Goal: Transaction & Acquisition: Purchase product/service

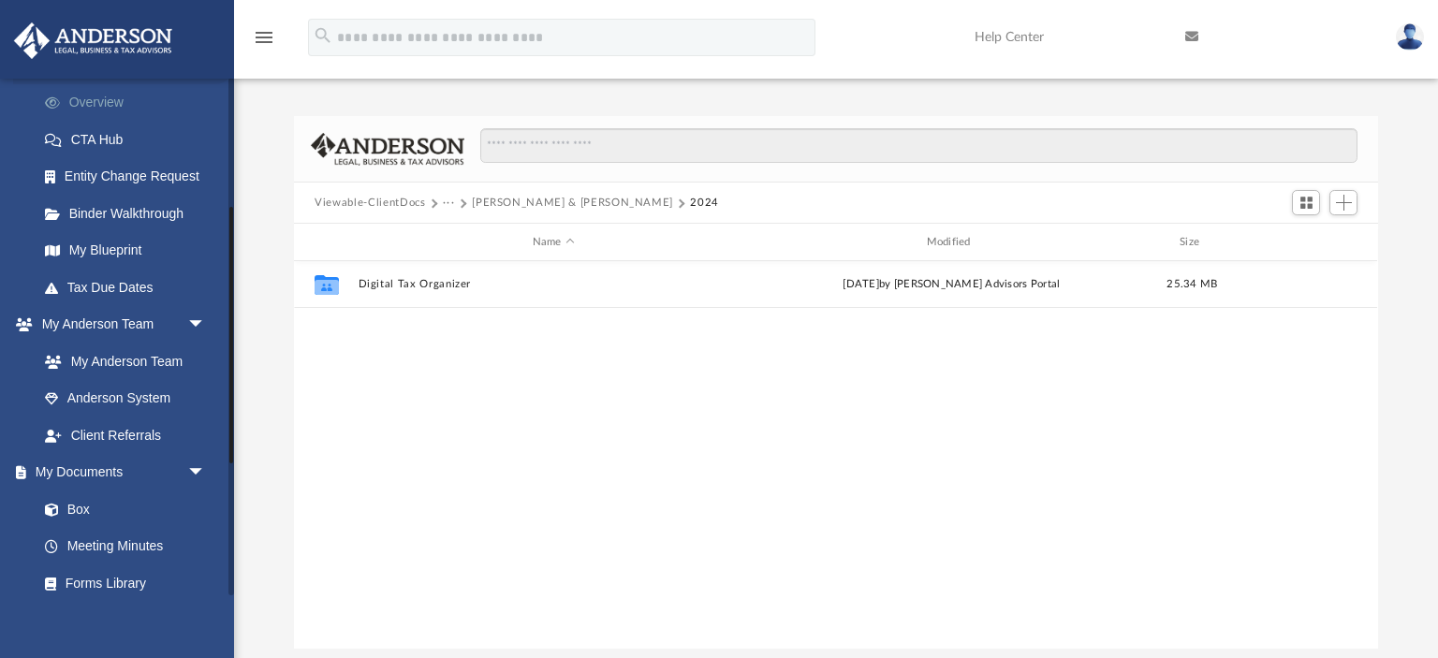
scroll to position [260, 0]
click at [78, 510] on link "Box" at bounding box center [130, 507] width 208 height 37
click at [380, 200] on button "Viewable-ClientDocs" at bounding box center [370, 203] width 110 height 17
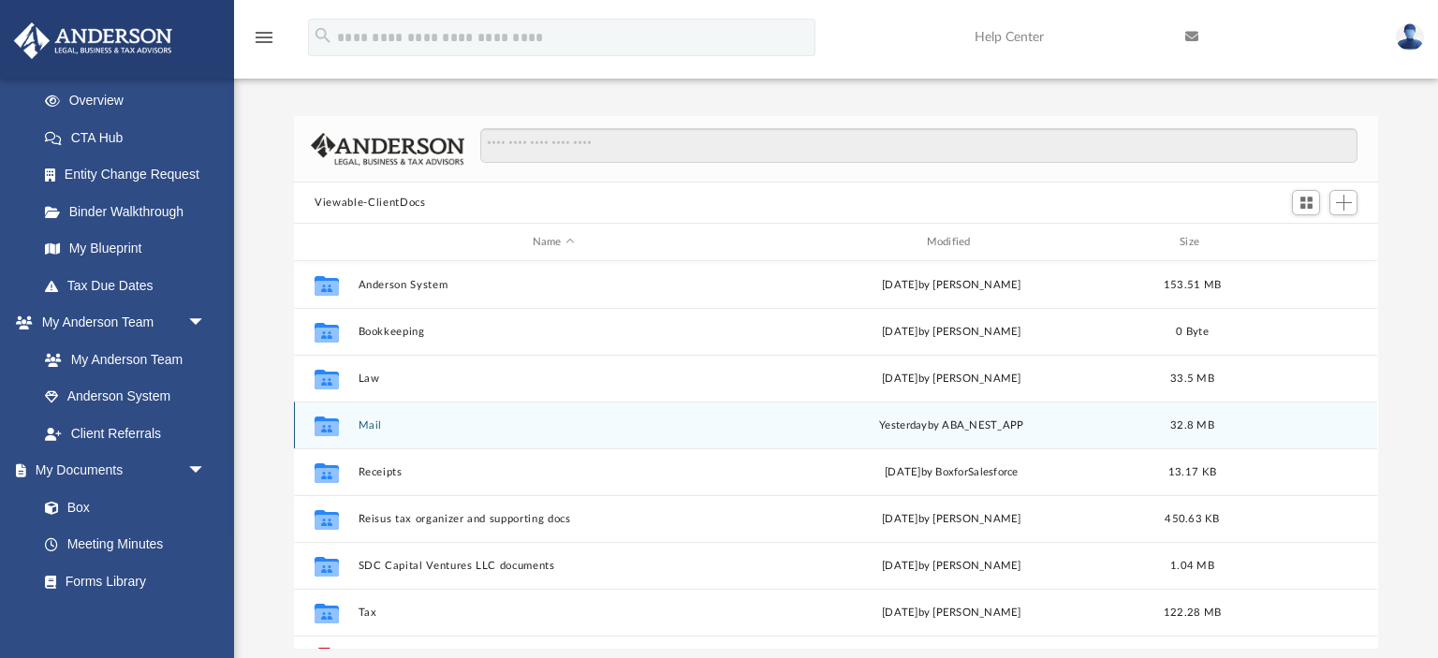
click at [373, 416] on div "Collaborated Folder Mail [DATE] by ABA_NEST_APP 32.8 MB" at bounding box center [835, 425] width 1083 height 47
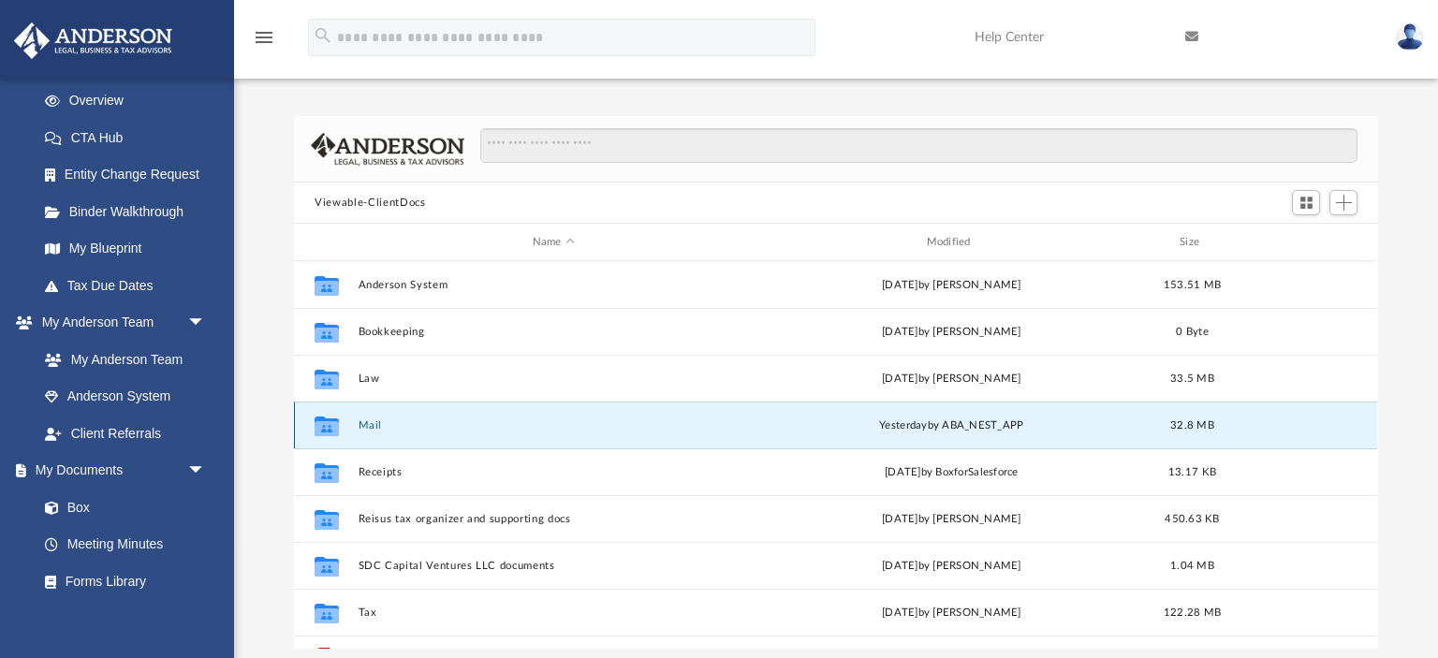
click at [373, 424] on button "Mail" at bounding box center [554, 426] width 390 height 12
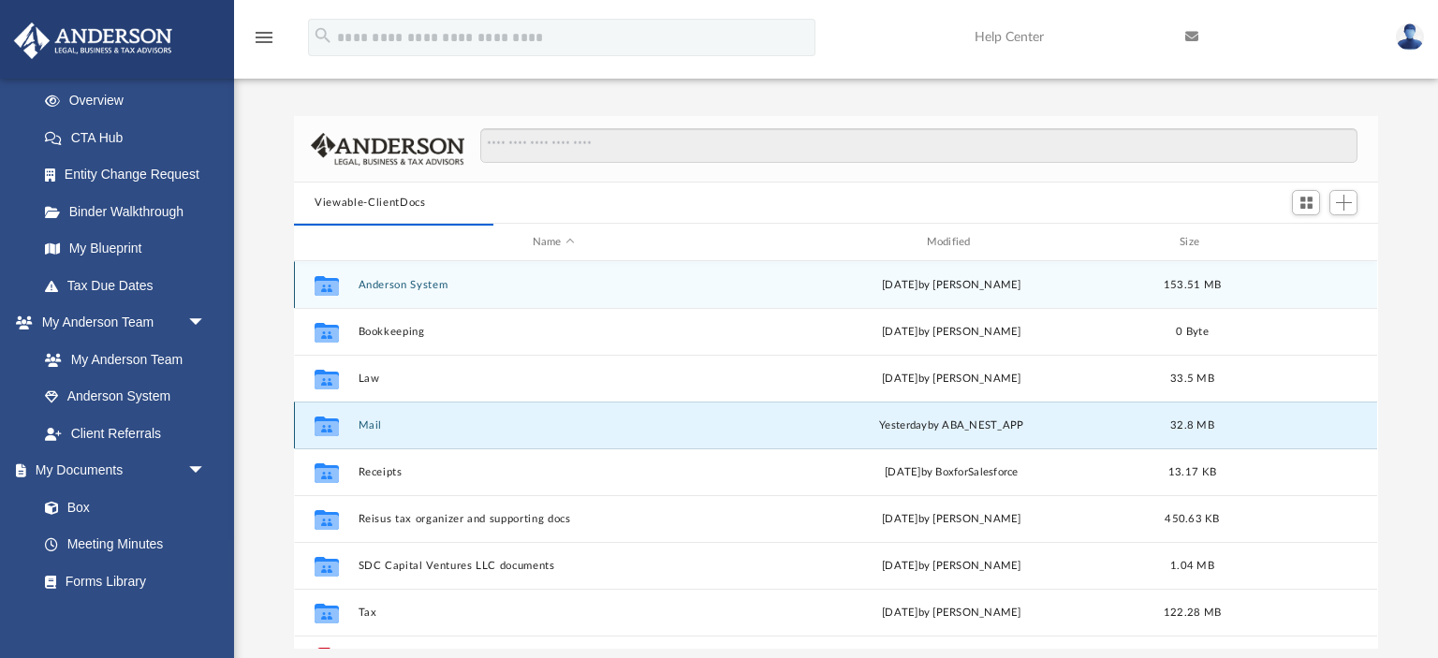
scroll to position [367, 1082]
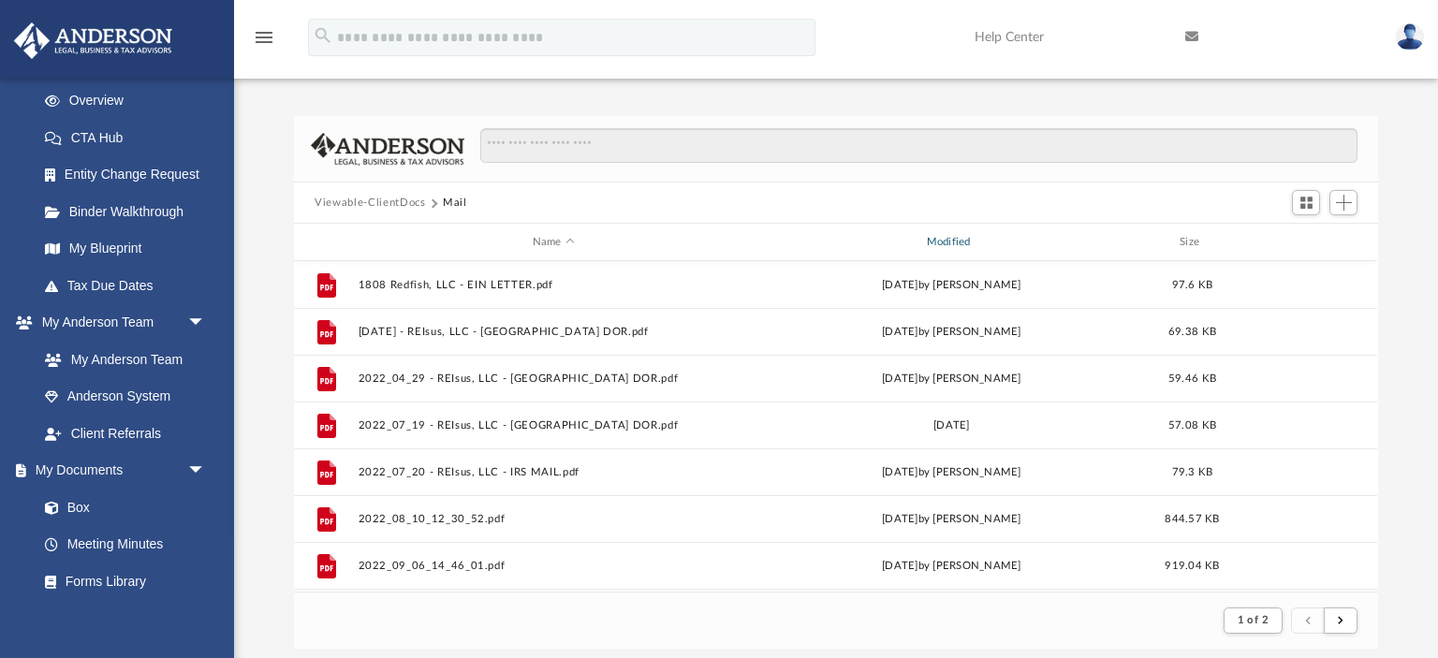
click at [957, 238] on div "Modified" at bounding box center [952, 242] width 390 height 17
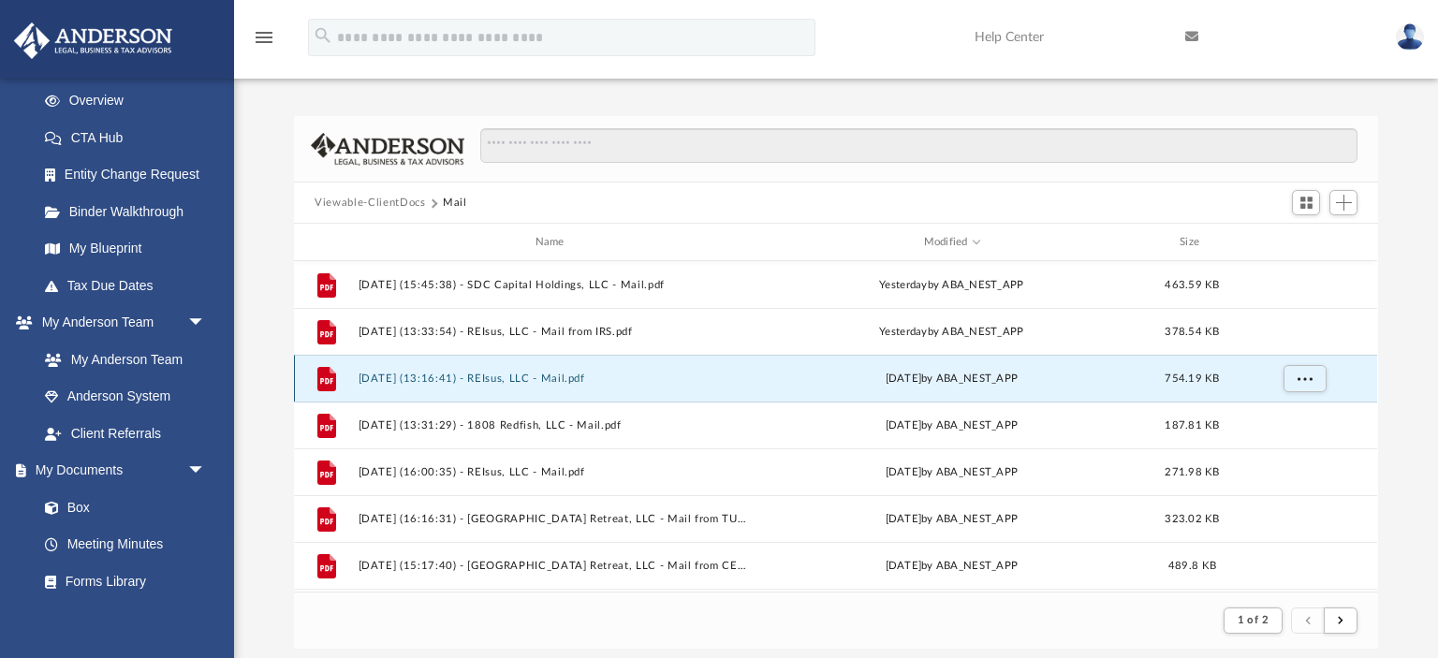
click at [508, 374] on button "[DATE] (13:16:41) - REIsus, LLC - Mail.pdf" at bounding box center [554, 379] width 390 height 12
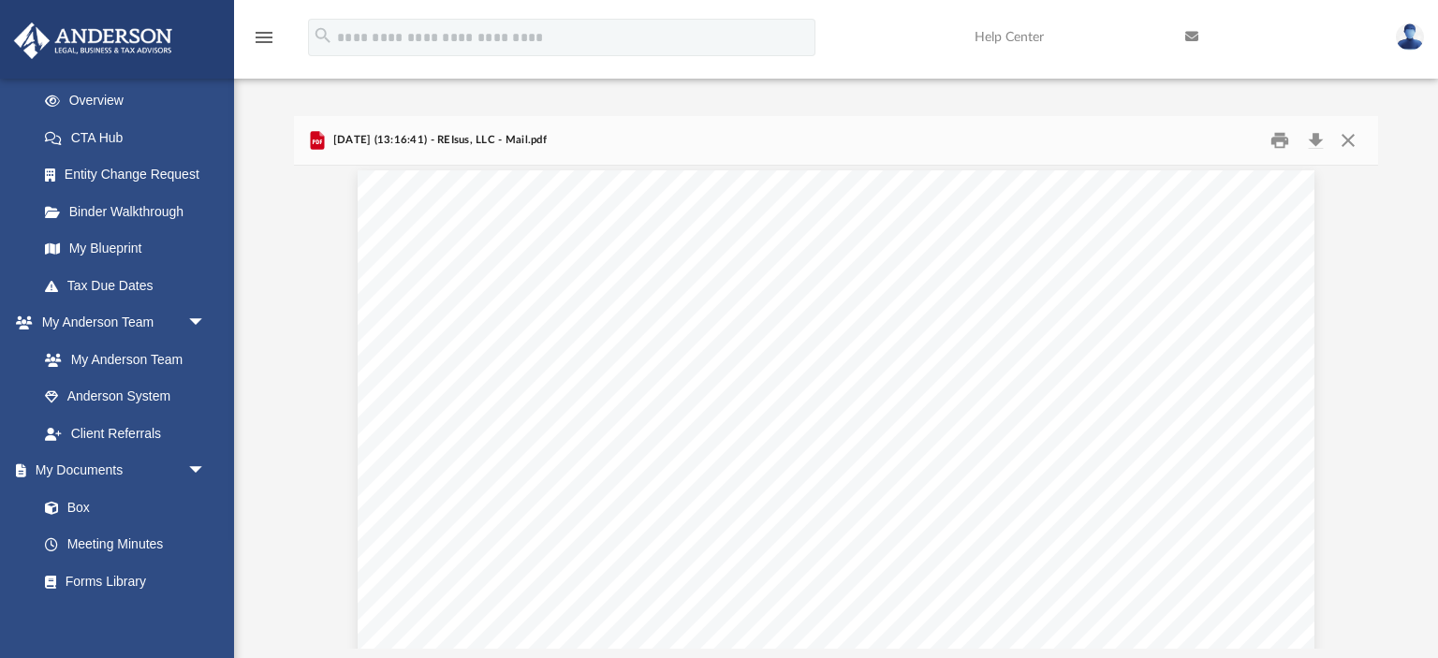
scroll to position [0, 0]
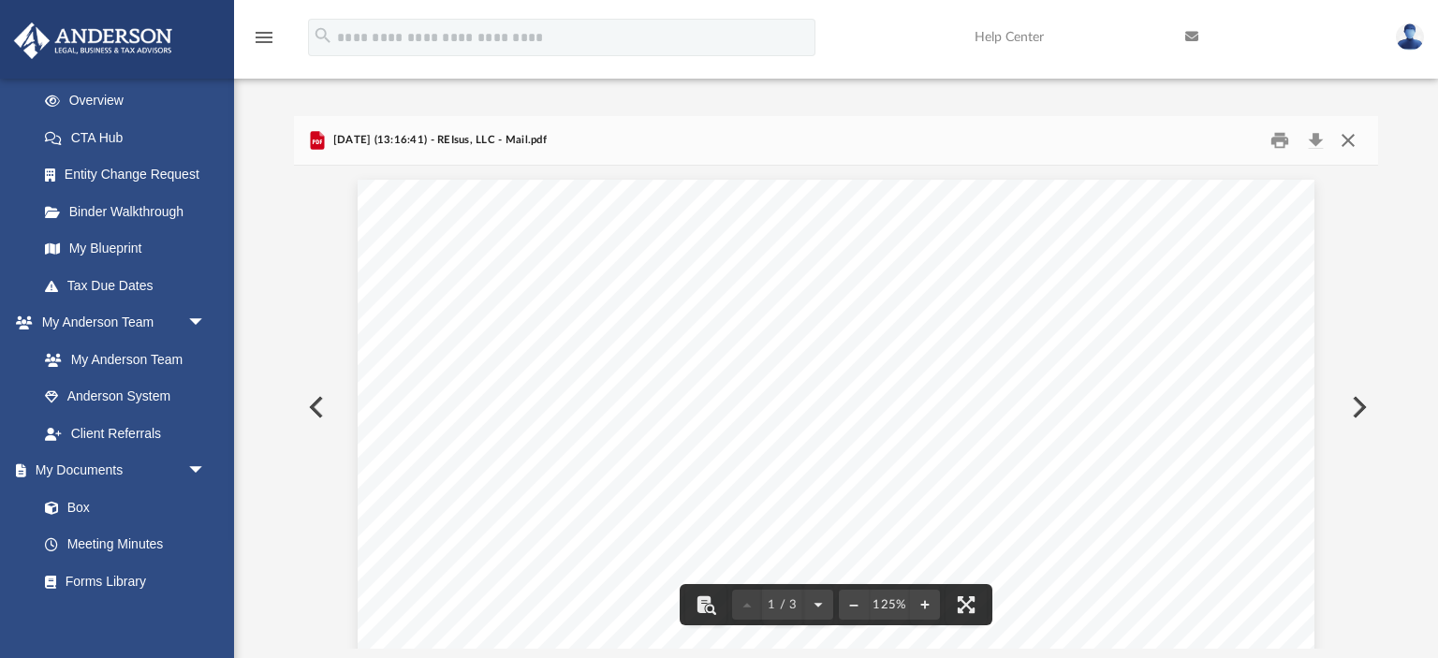
click at [1348, 145] on button "Close" at bounding box center [1349, 140] width 34 height 29
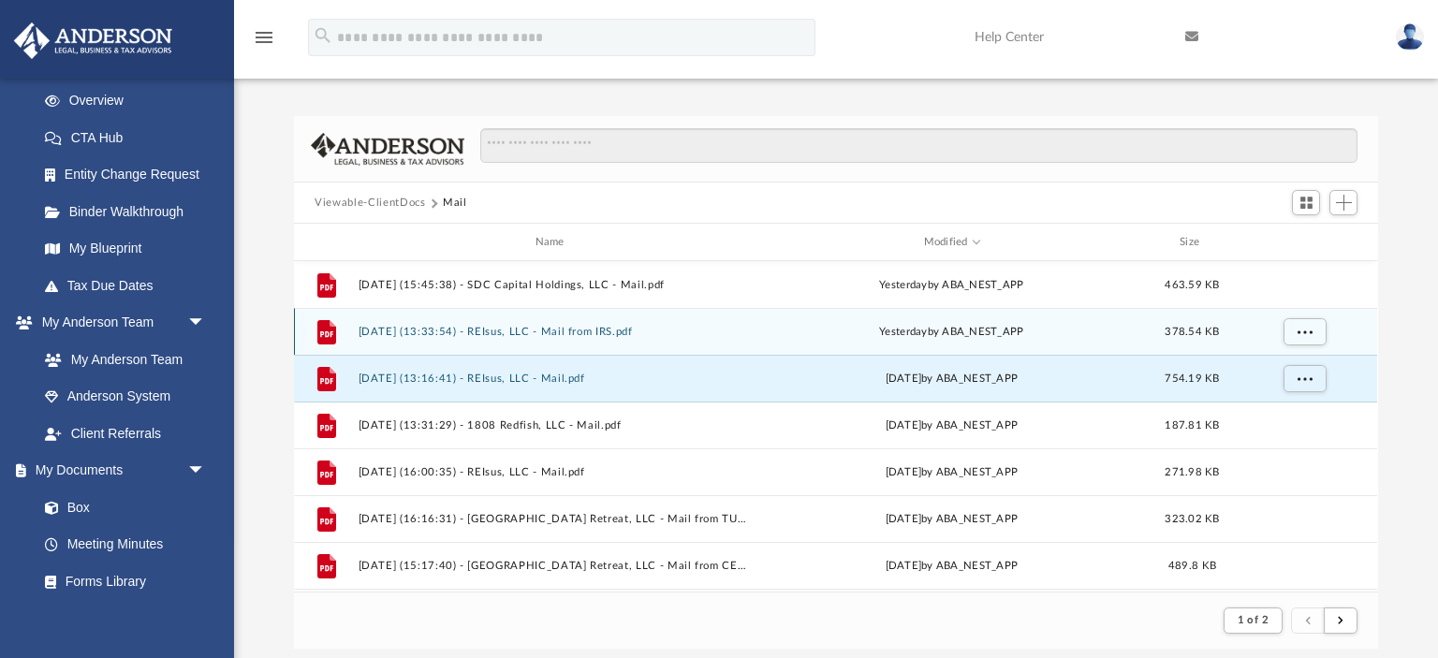
click at [491, 332] on button "2025.09.24 (13:33:54) - REIsus, LLC - Mail from IRS.pdf" at bounding box center [554, 332] width 390 height 12
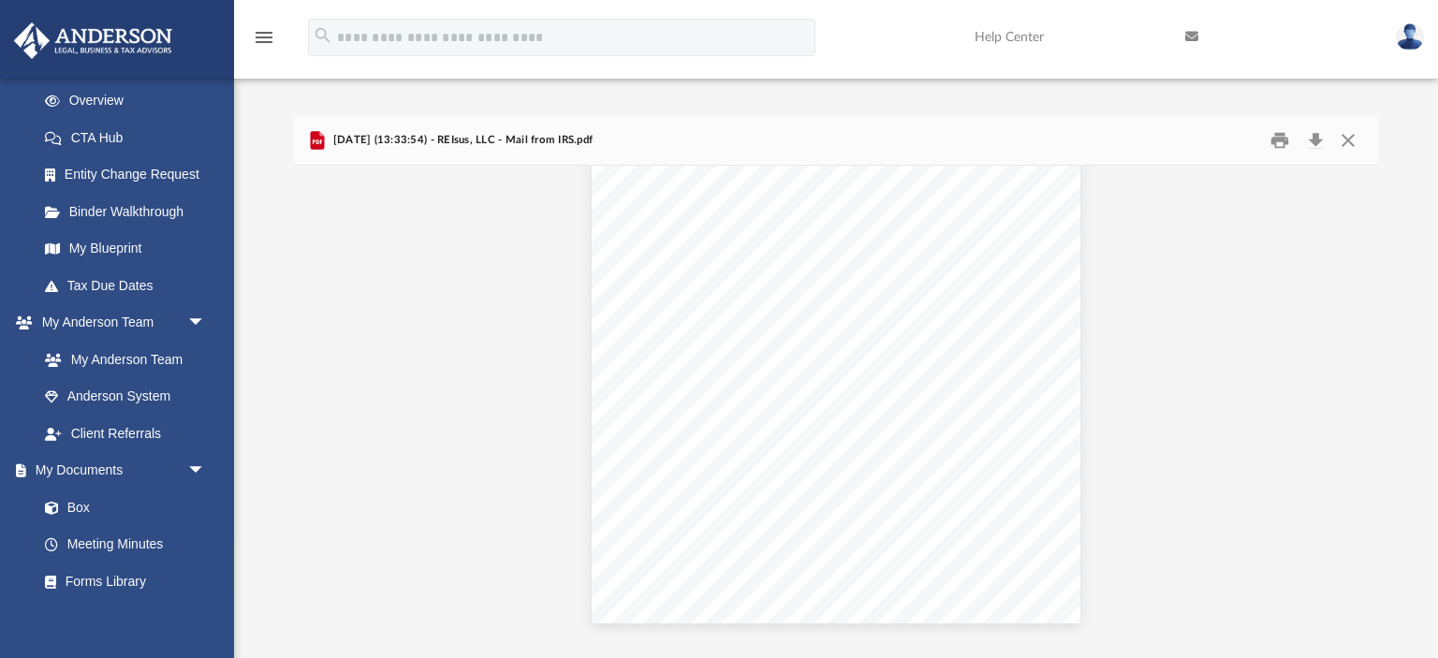
scroll to position [1526, 0]
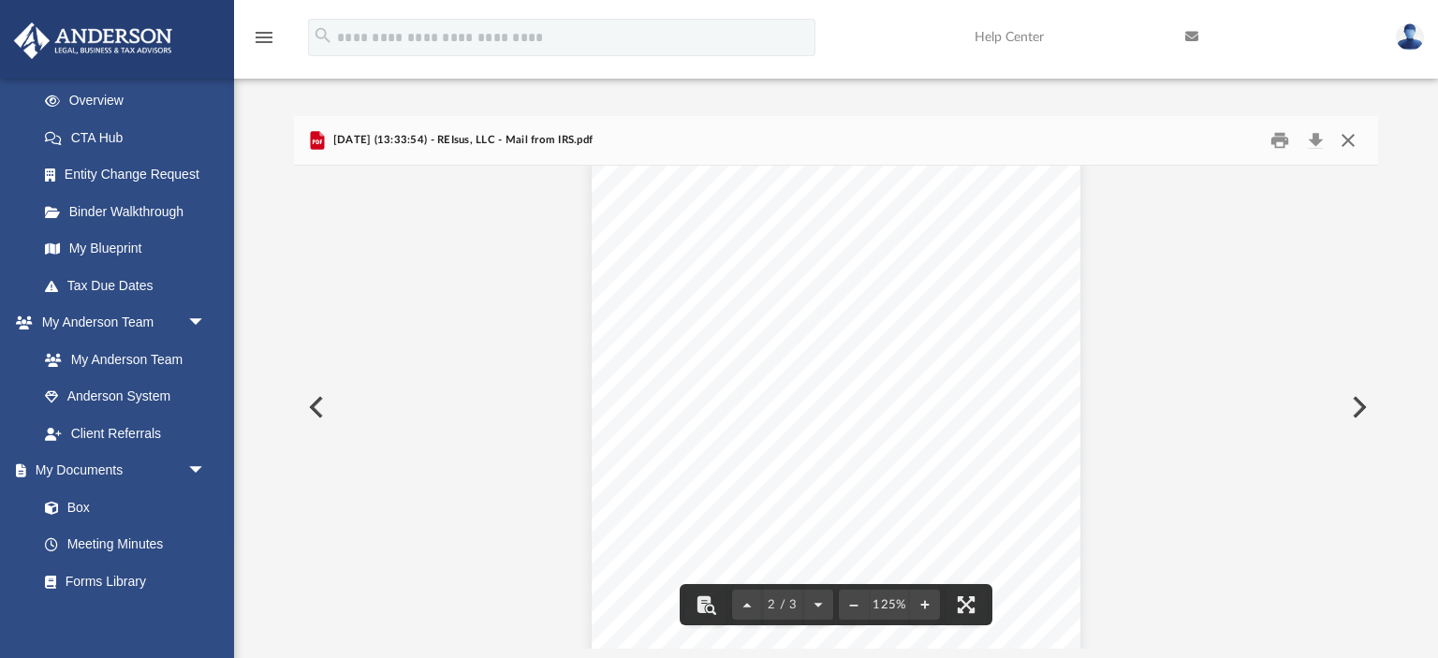
click at [1347, 148] on button "Close" at bounding box center [1349, 140] width 34 height 29
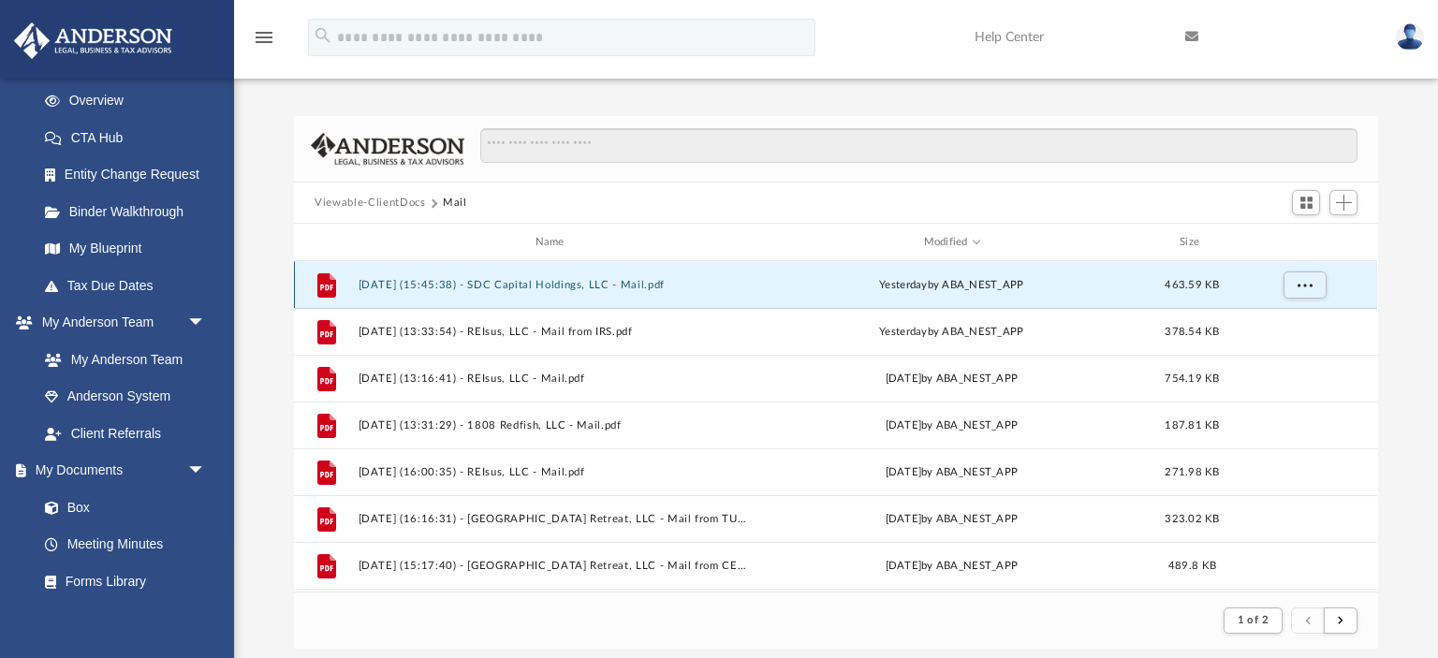
click at [523, 287] on button "2025.09.24 (15:45:38) - SDC Capital Holdings, LLC - Mail.pdf" at bounding box center [554, 285] width 390 height 12
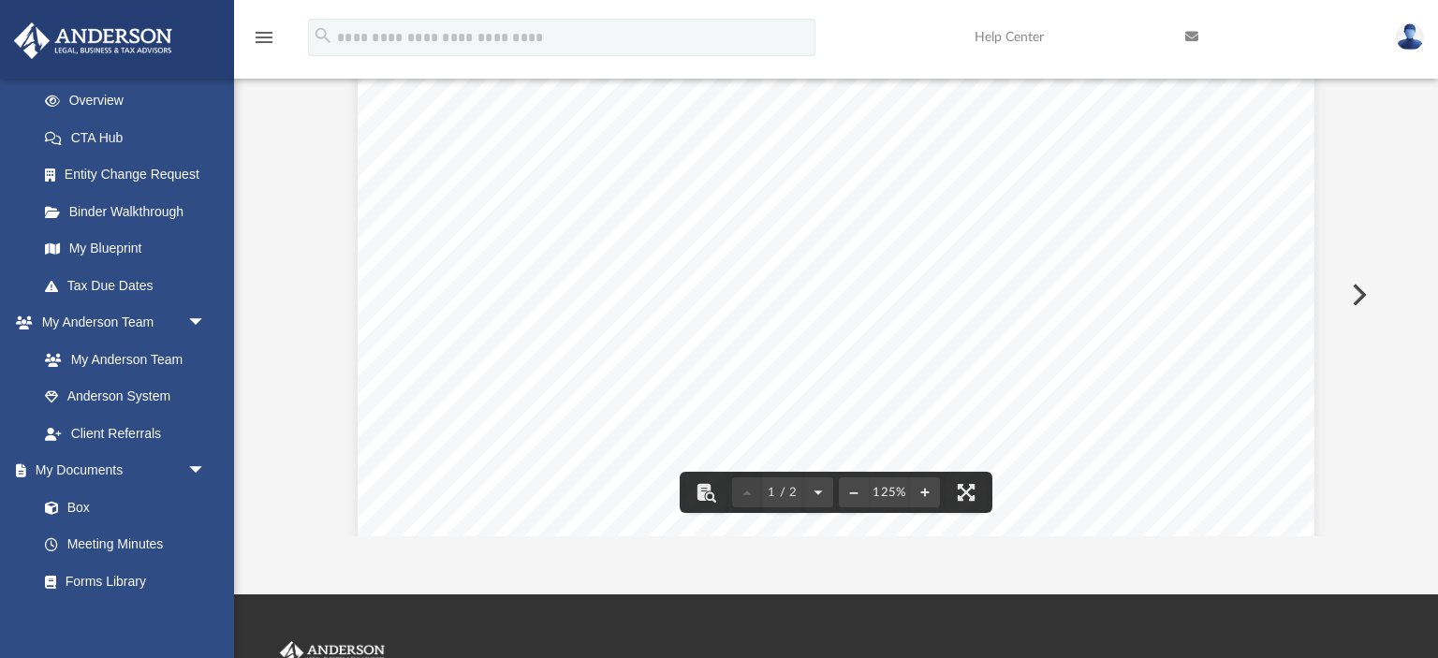
scroll to position [0, 0]
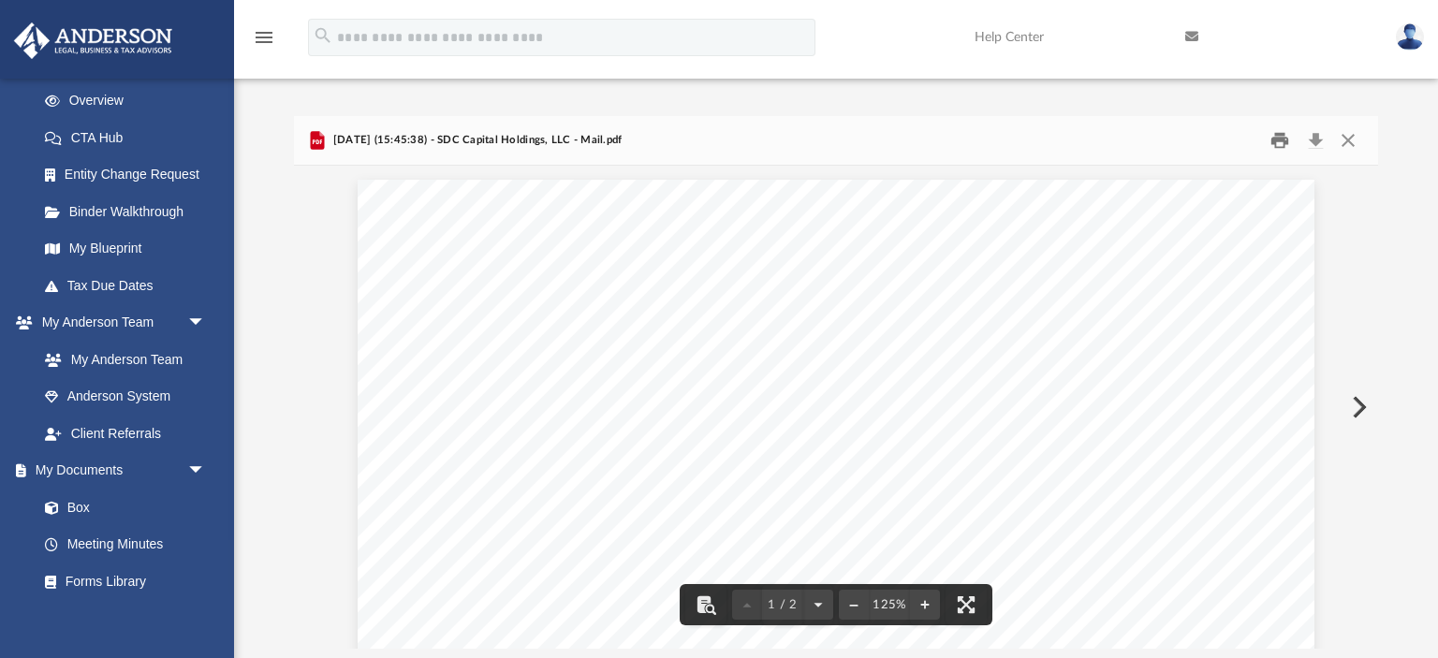
click at [1279, 140] on button "Print" at bounding box center [1279, 140] width 37 height 29
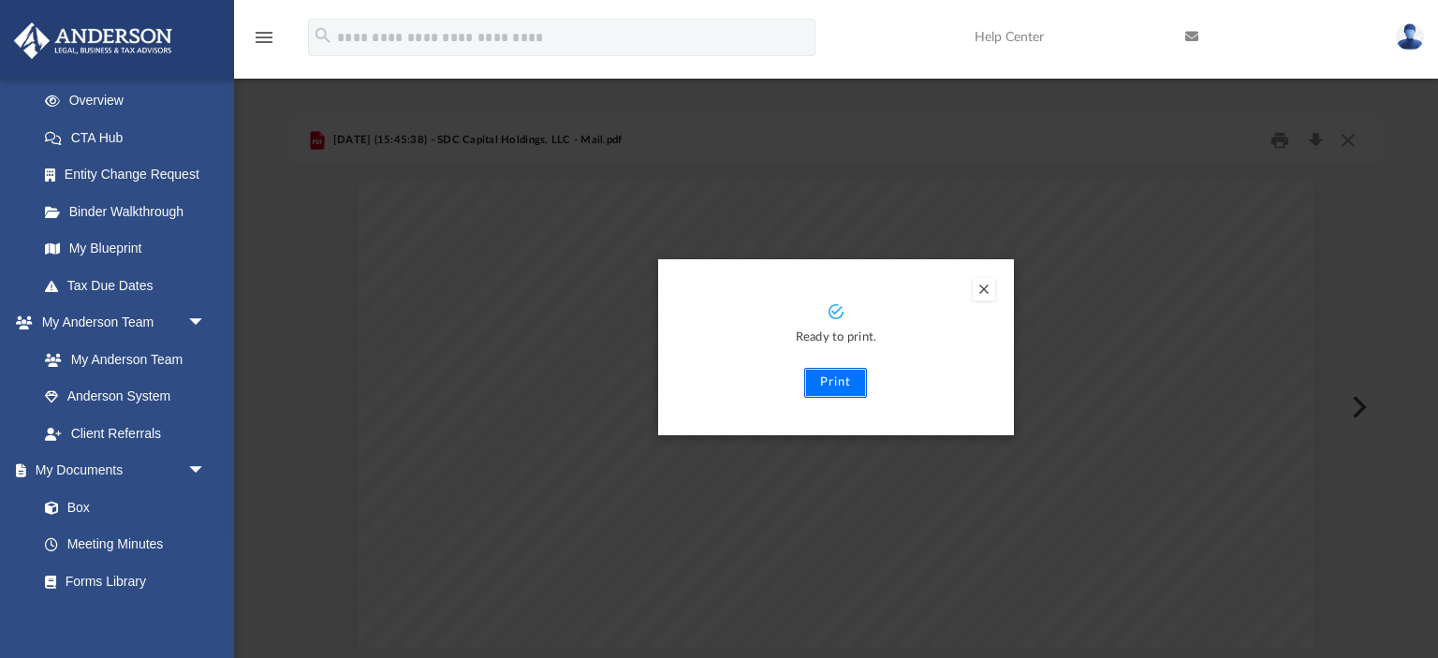
click at [841, 383] on button "Print" at bounding box center [835, 383] width 63 height 30
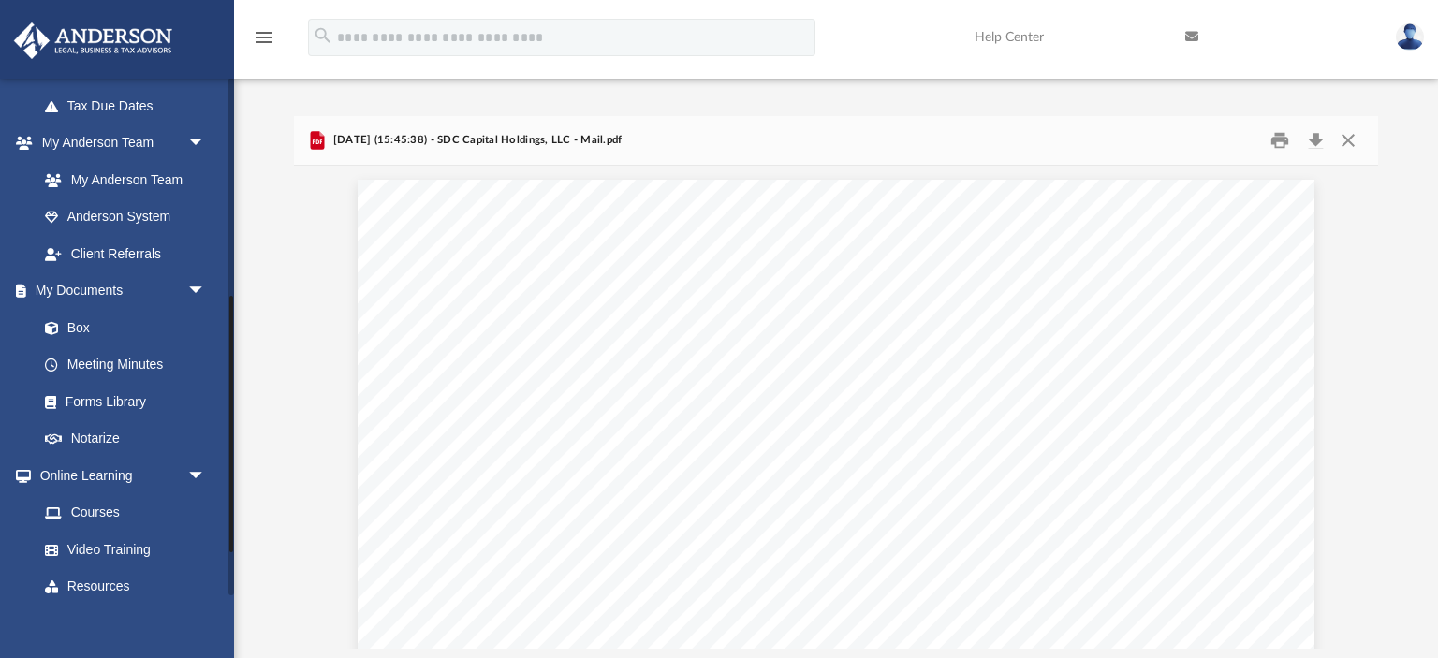
scroll to position [527, 0]
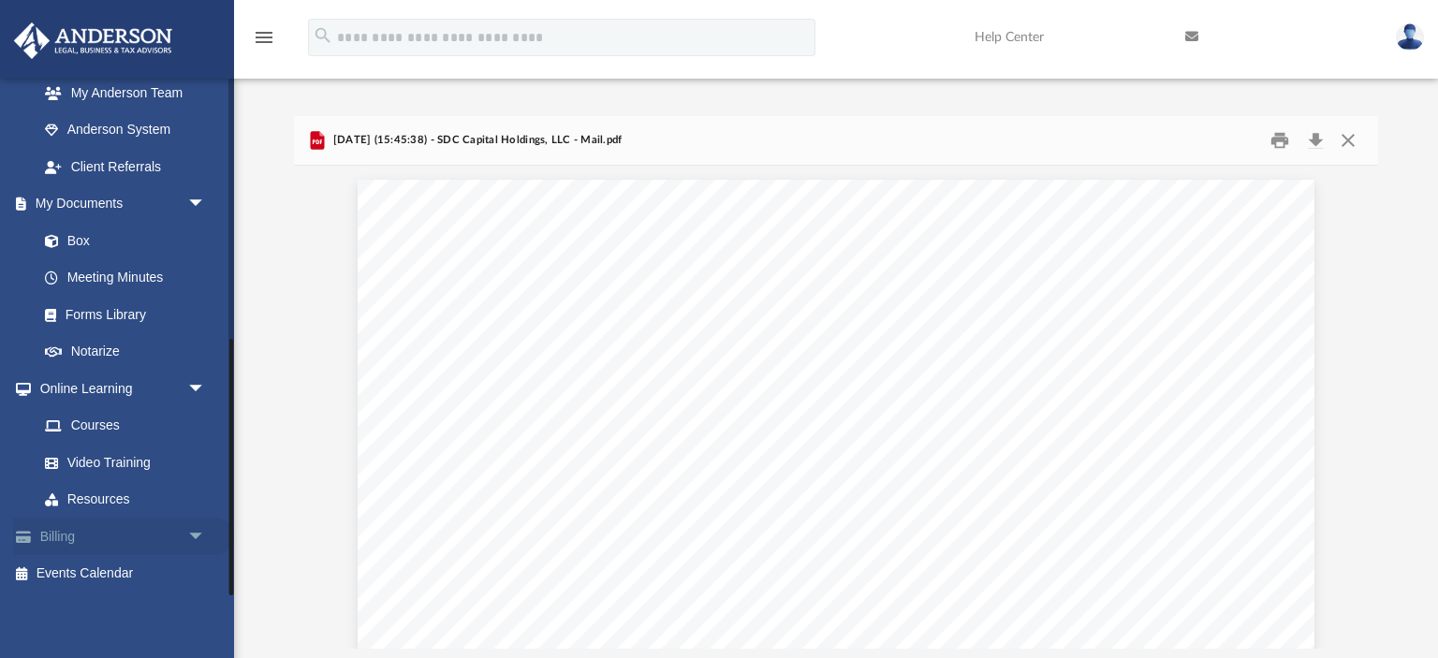
click at [52, 535] on link "Billing arrow_drop_down" at bounding box center [123, 536] width 221 height 37
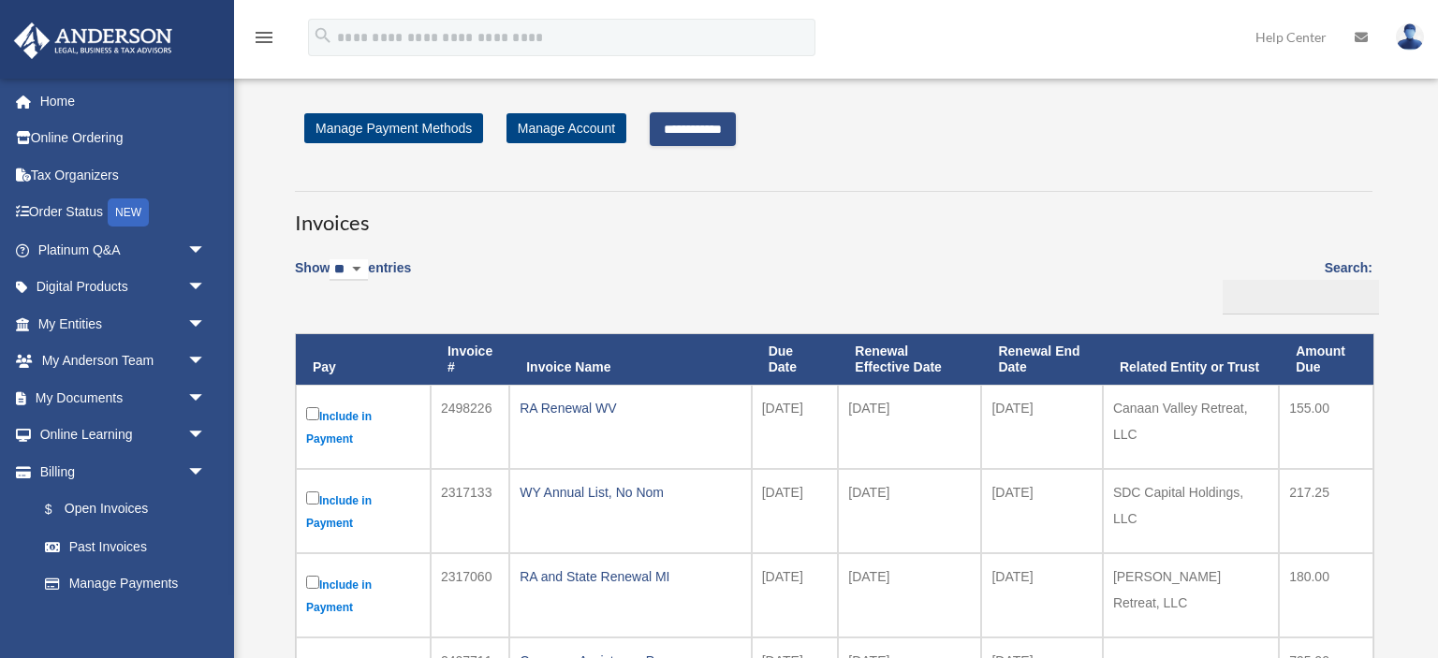
click at [691, 122] on input "**********" at bounding box center [693, 129] width 86 height 34
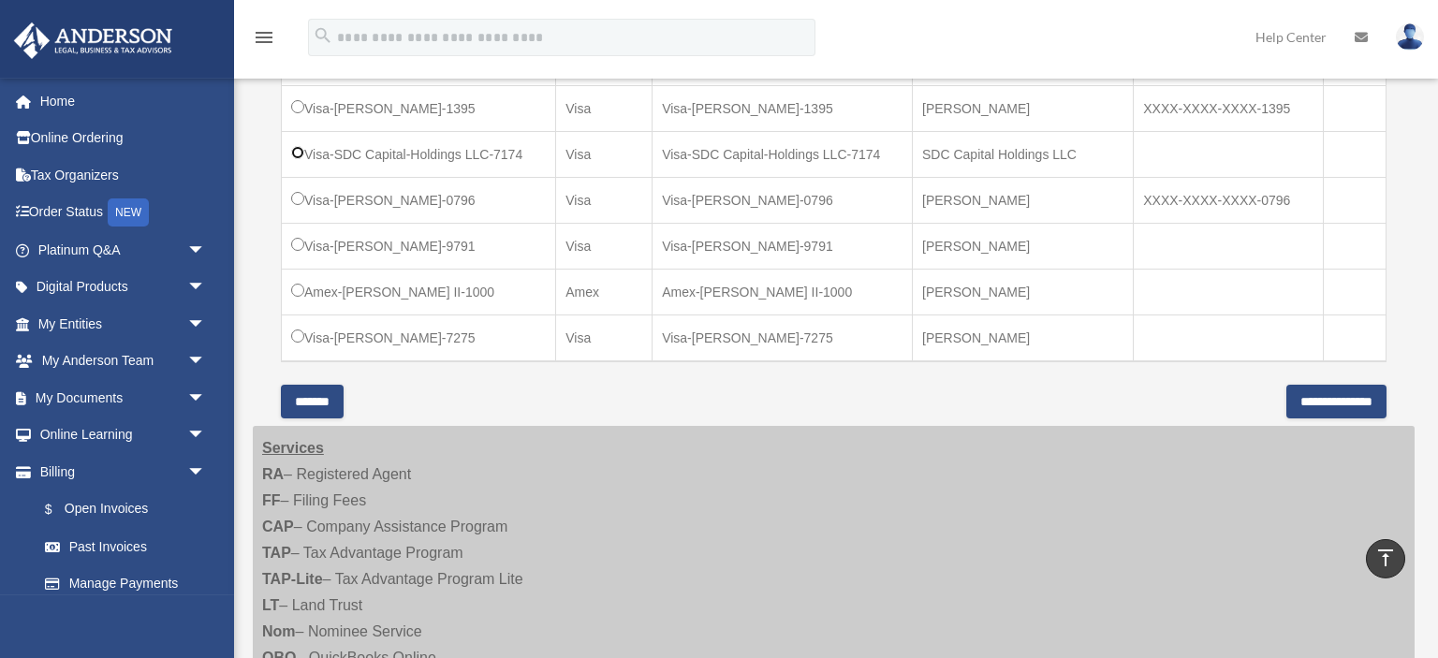
scroll to position [827, 0]
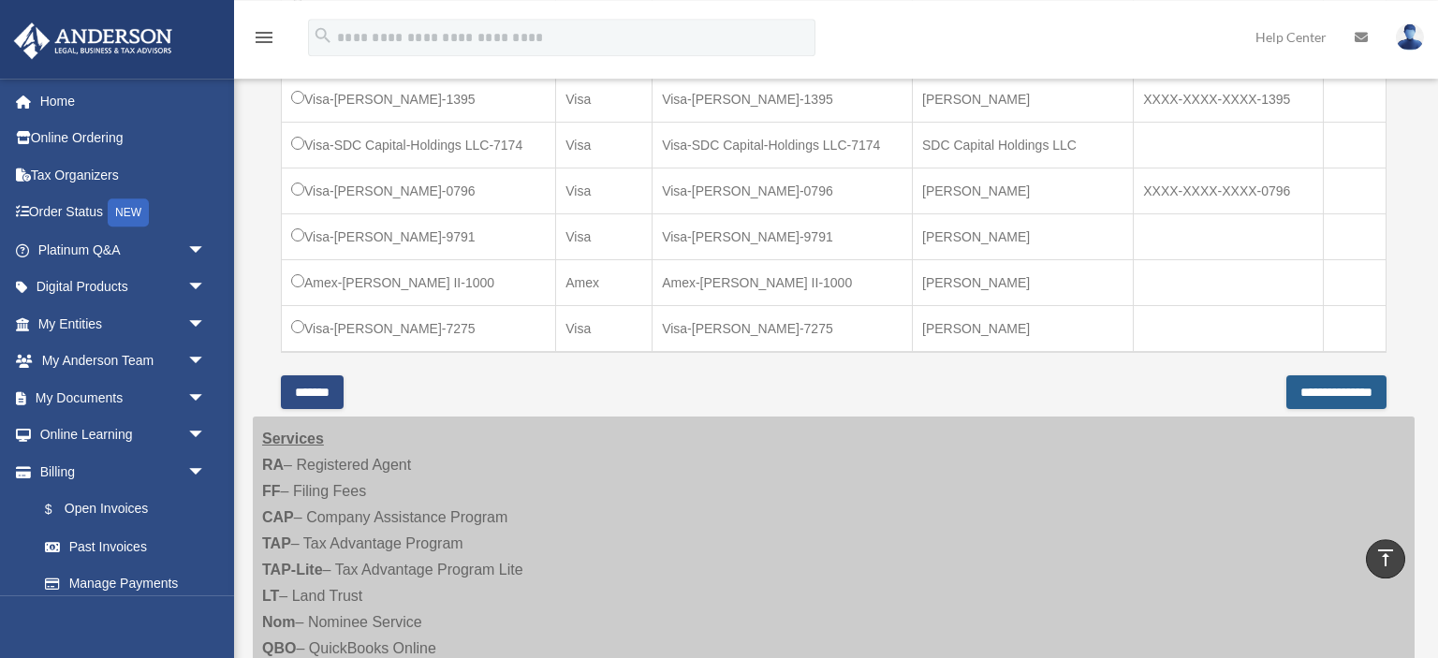
click at [1287, 383] on input "**********" at bounding box center [1337, 393] width 100 height 34
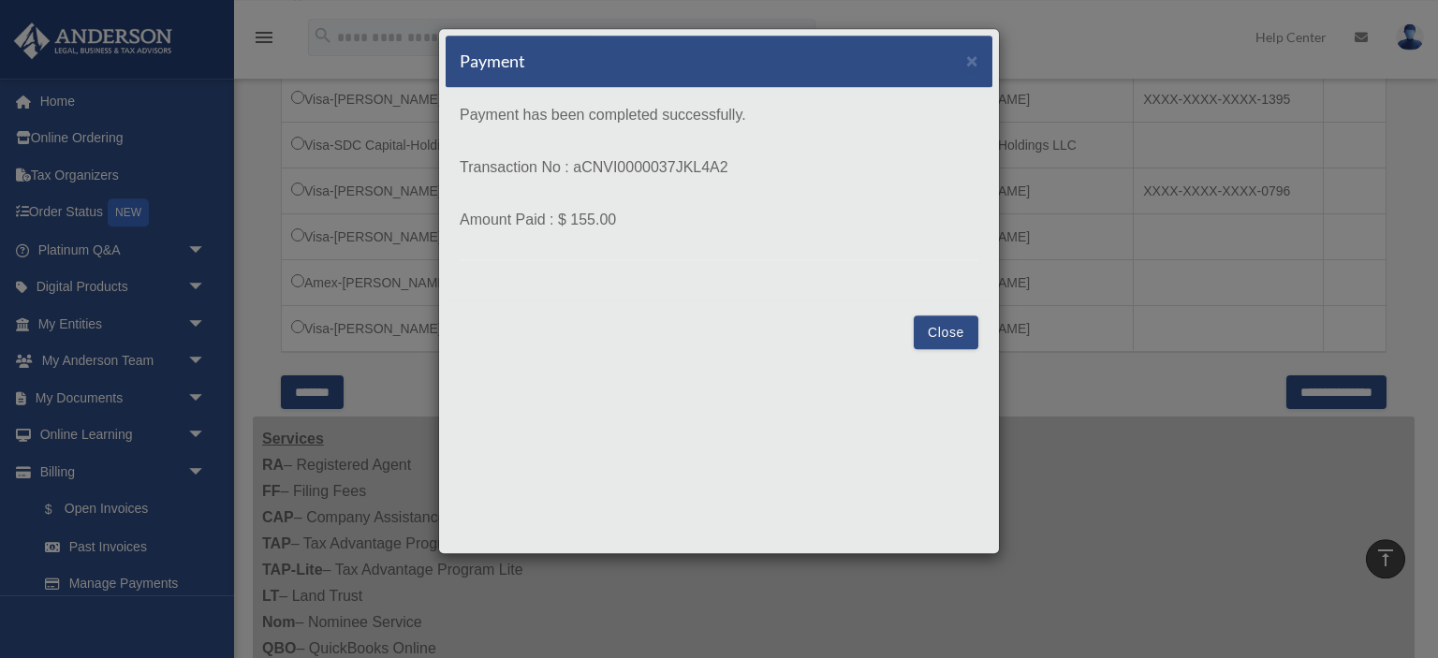
click at [956, 331] on button "Close" at bounding box center [946, 333] width 65 height 34
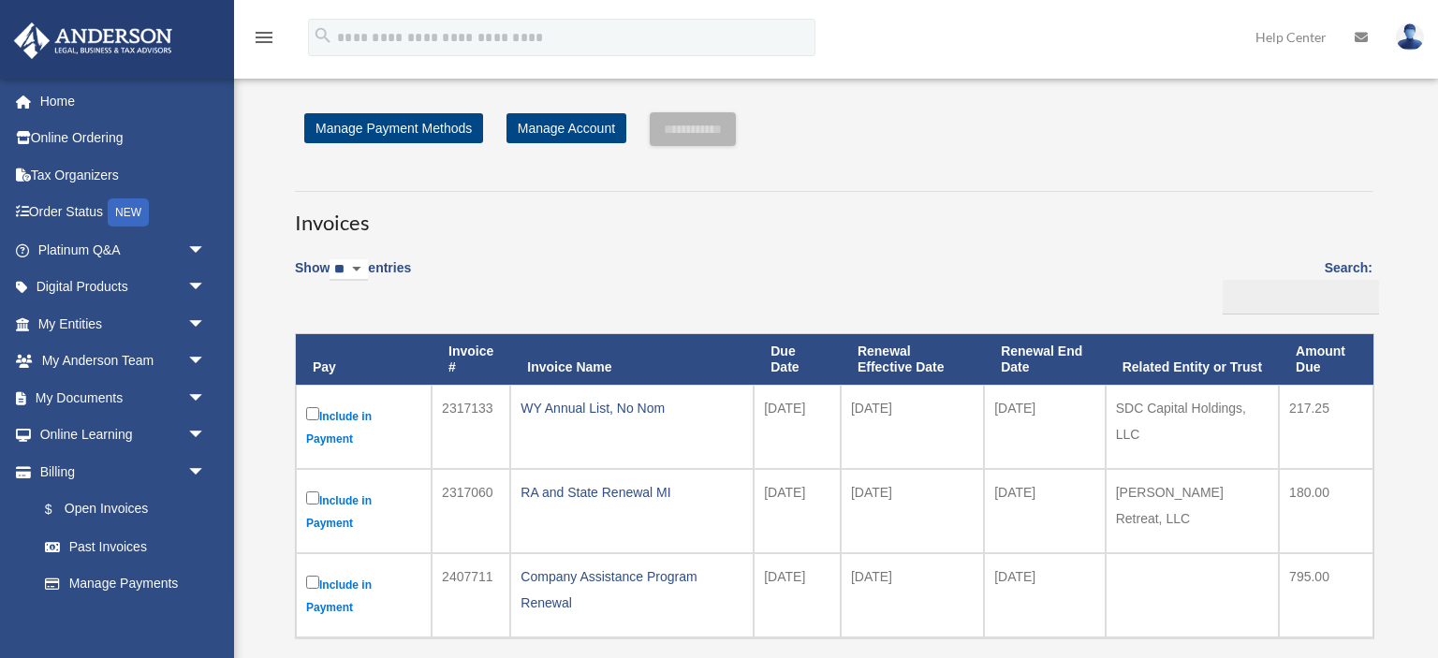
scroll to position [826, 0]
